Goal: Information Seeking & Learning: Learn about a topic

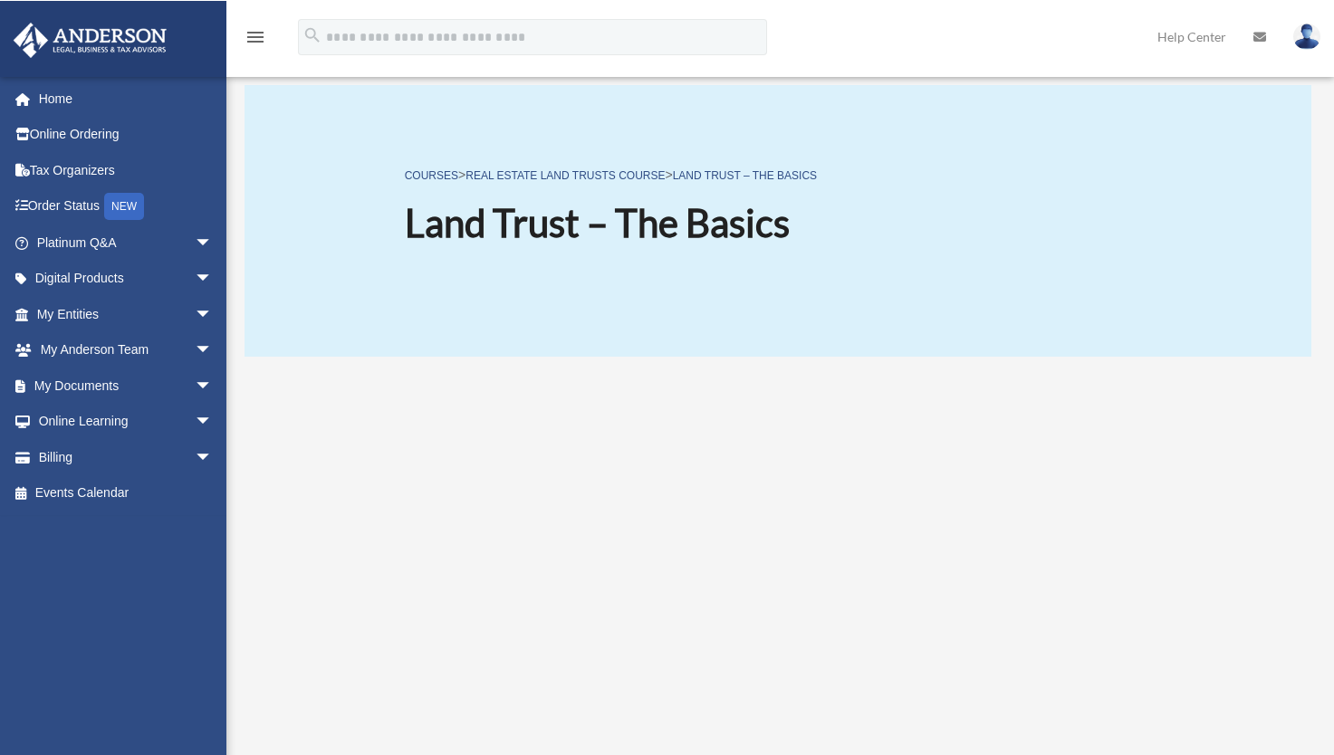
scroll to position [275, 0]
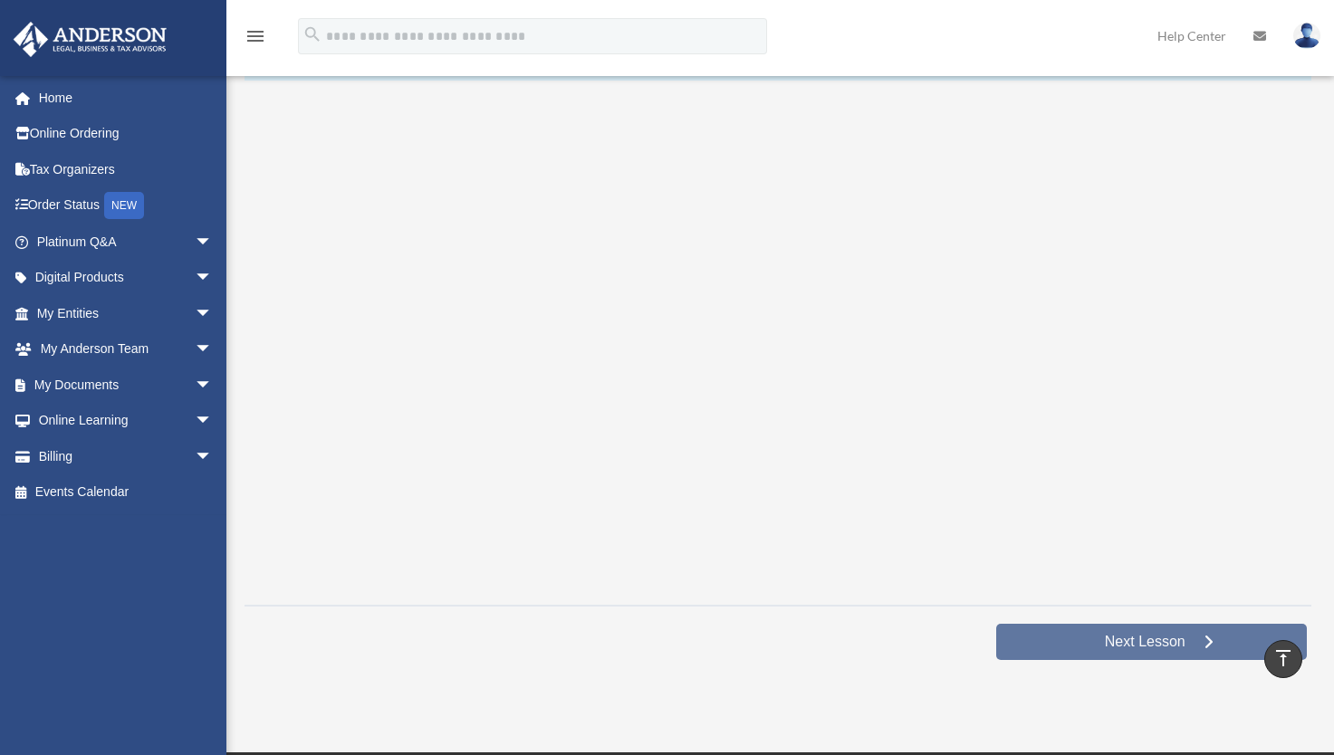
click at [1103, 638] on span "Next Lesson" at bounding box center [1146, 642] width 110 height 18
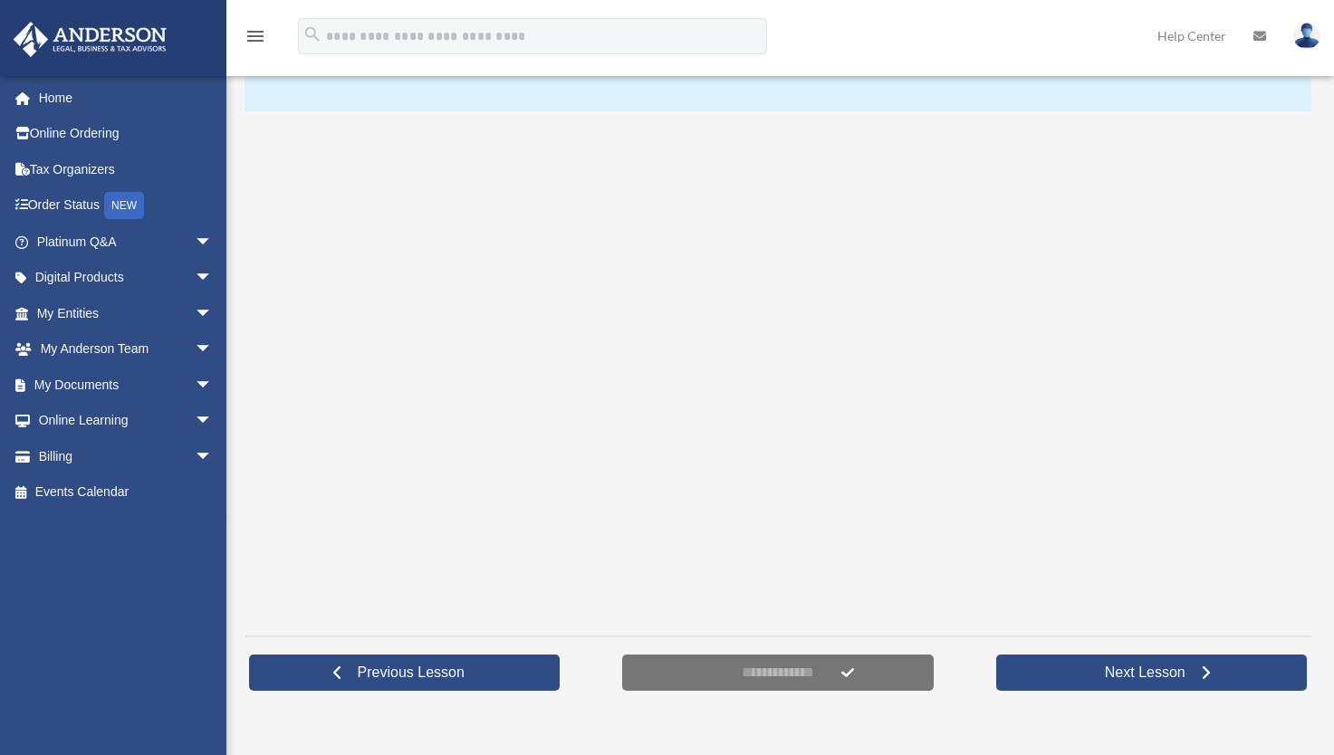
scroll to position [290, 0]
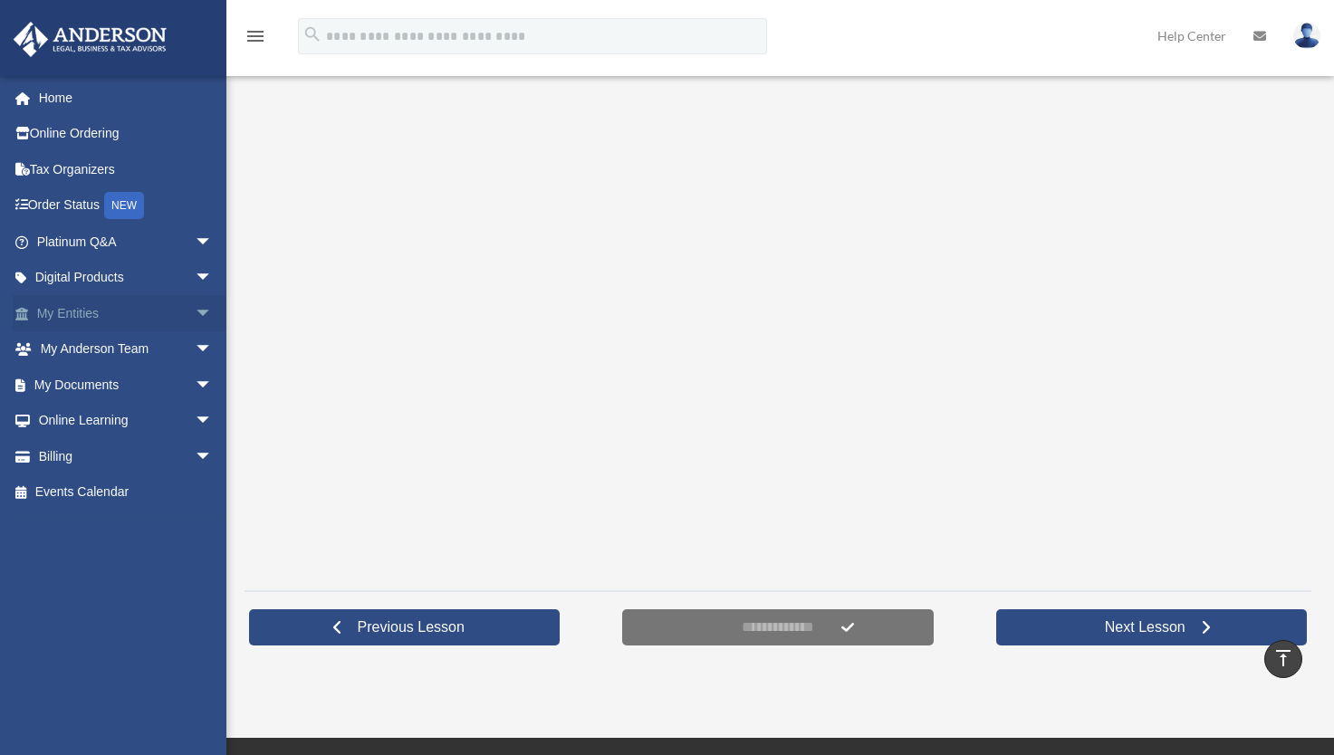
click at [195, 309] on span "arrow_drop_down" at bounding box center [213, 313] width 36 height 37
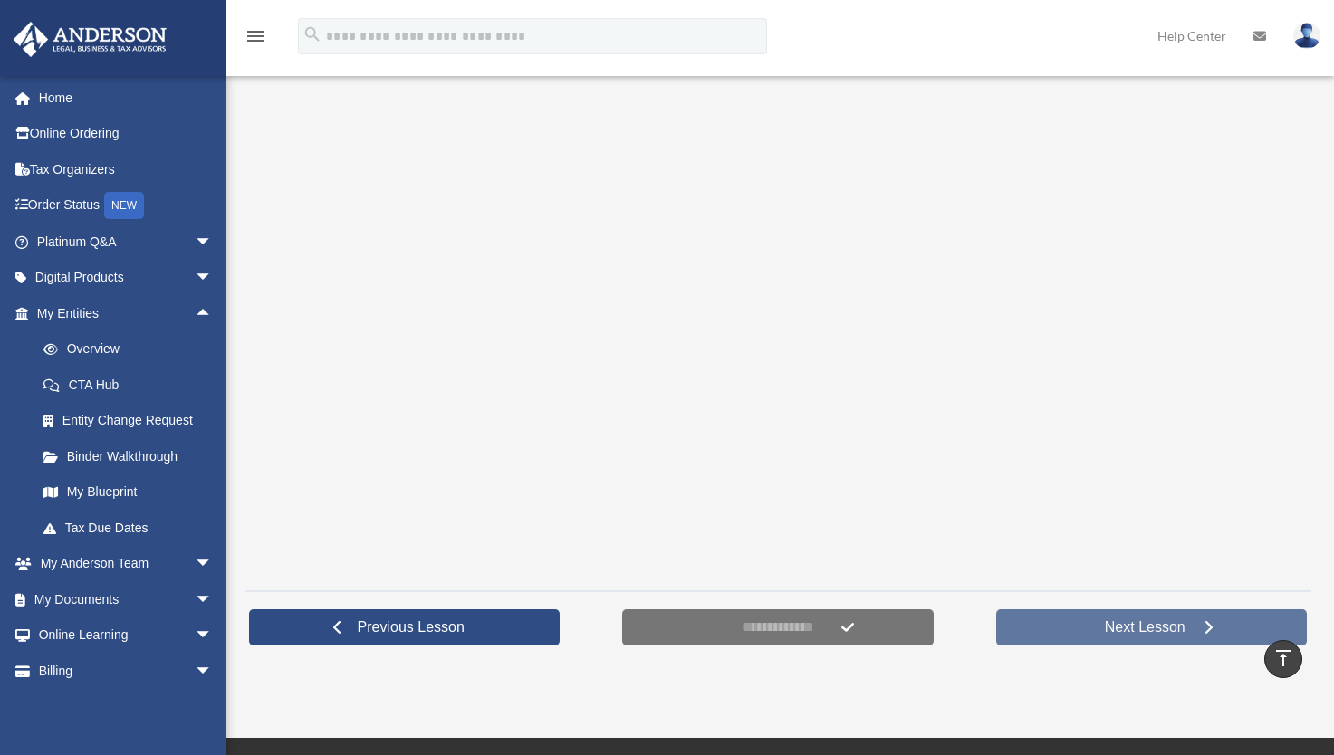
click at [1099, 629] on span "Next Lesson" at bounding box center [1146, 628] width 110 height 18
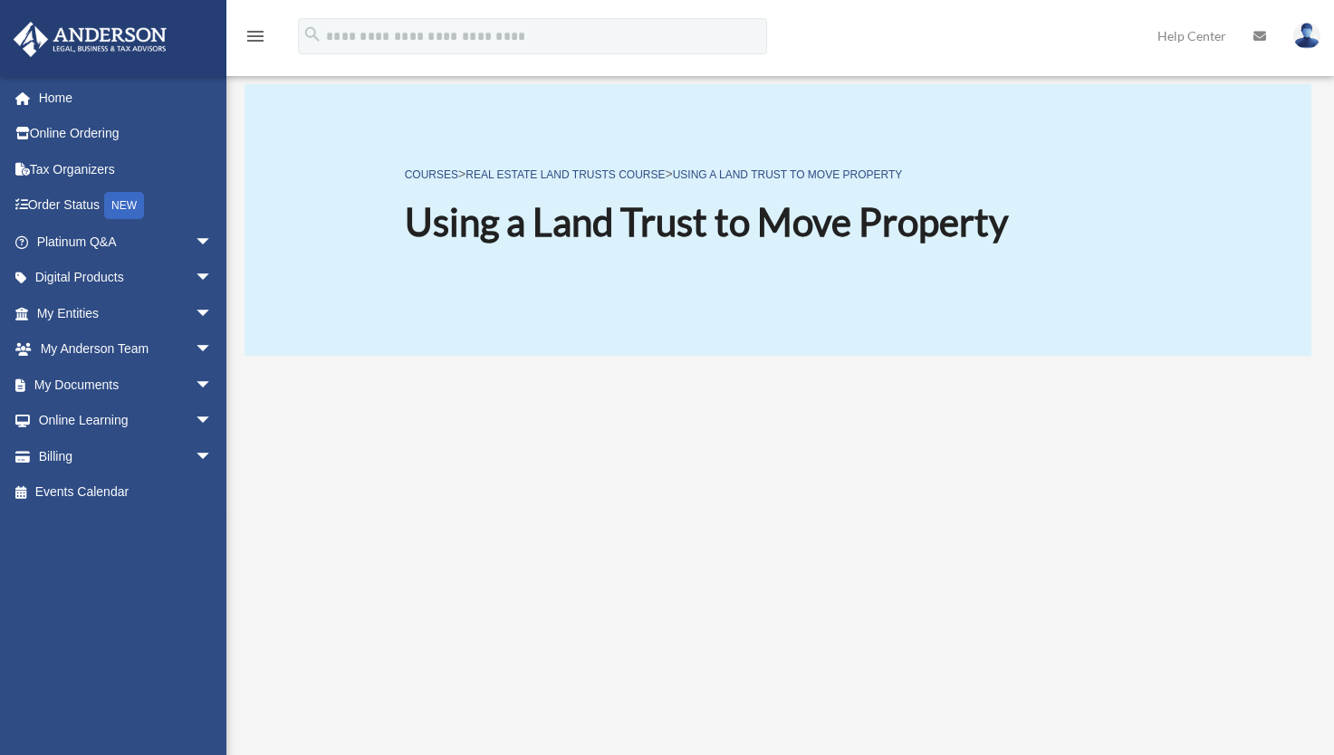
click at [1254, 447] on div at bounding box center [778, 618] width 1067 height 499
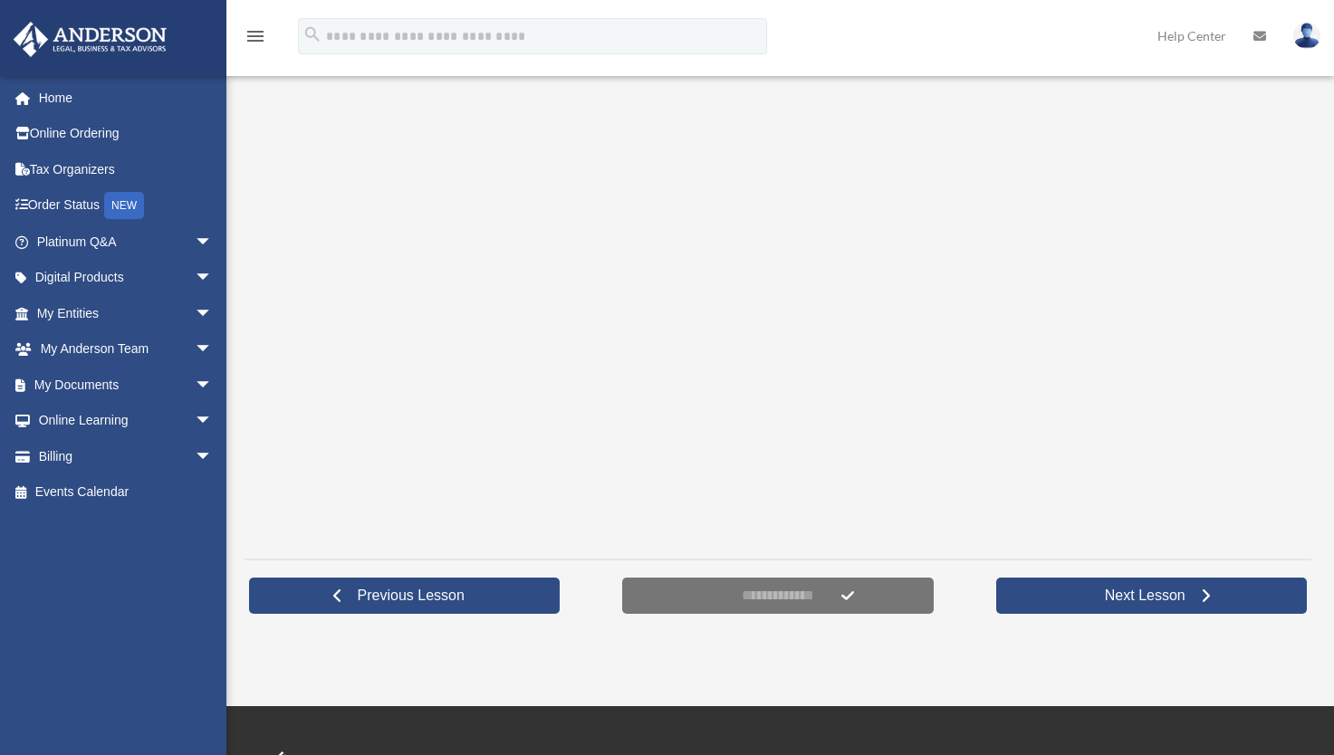
scroll to position [326, 0]
